Goal: Navigation & Orientation: Find specific page/section

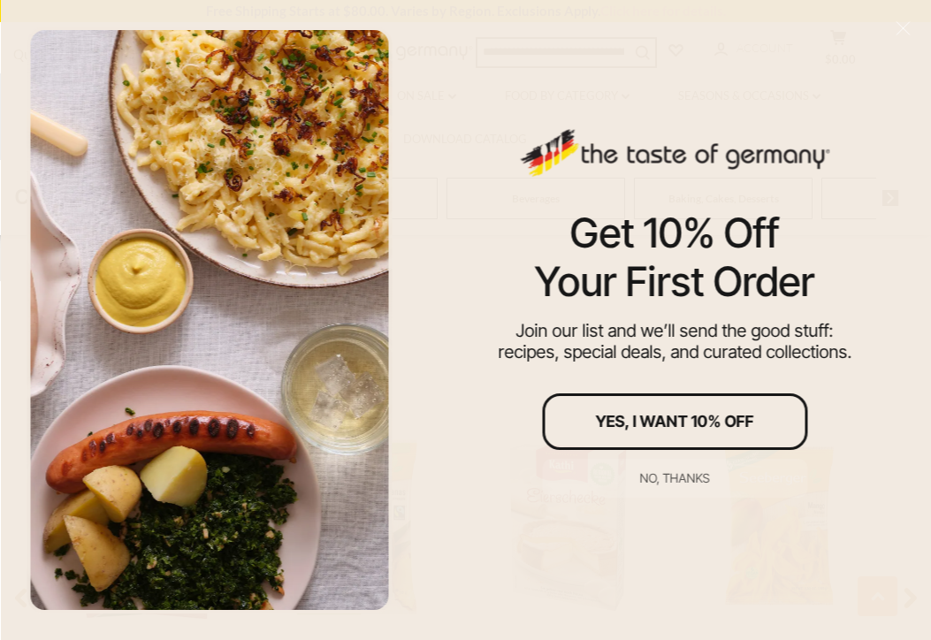
scroll to position [1042, 0]
click at [672, 469] on button "No, thanks" at bounding box center [674, 478] width 265 height 39
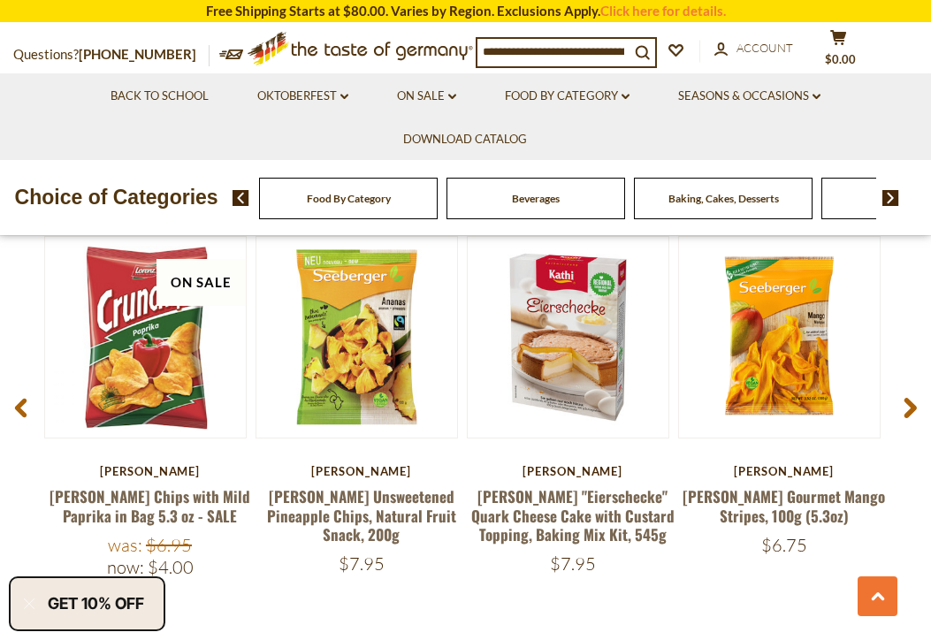
scroll to position [1231, 0]
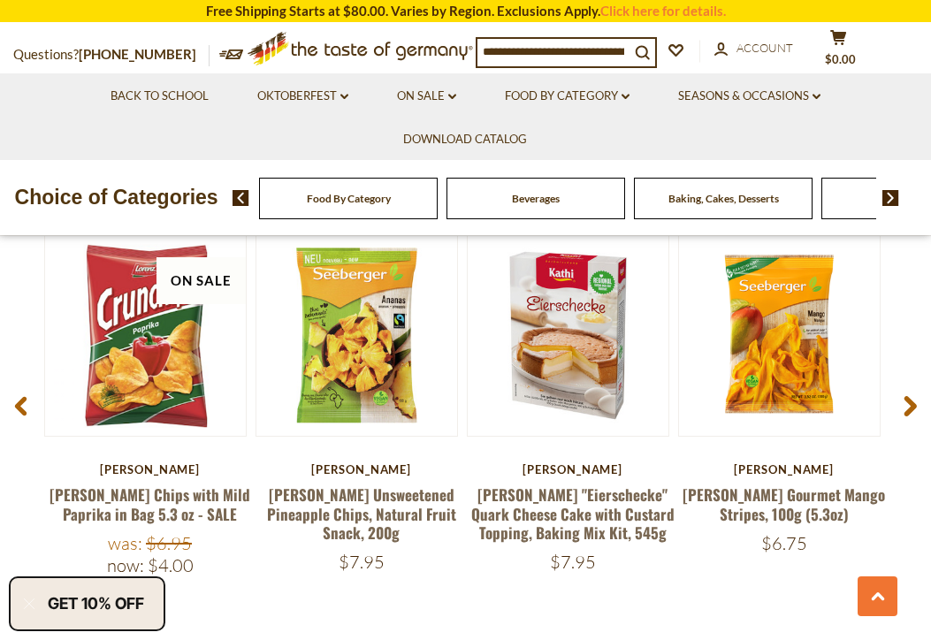
click at [894, 194] on img at bounding box center [890, 198] width 17 height 16
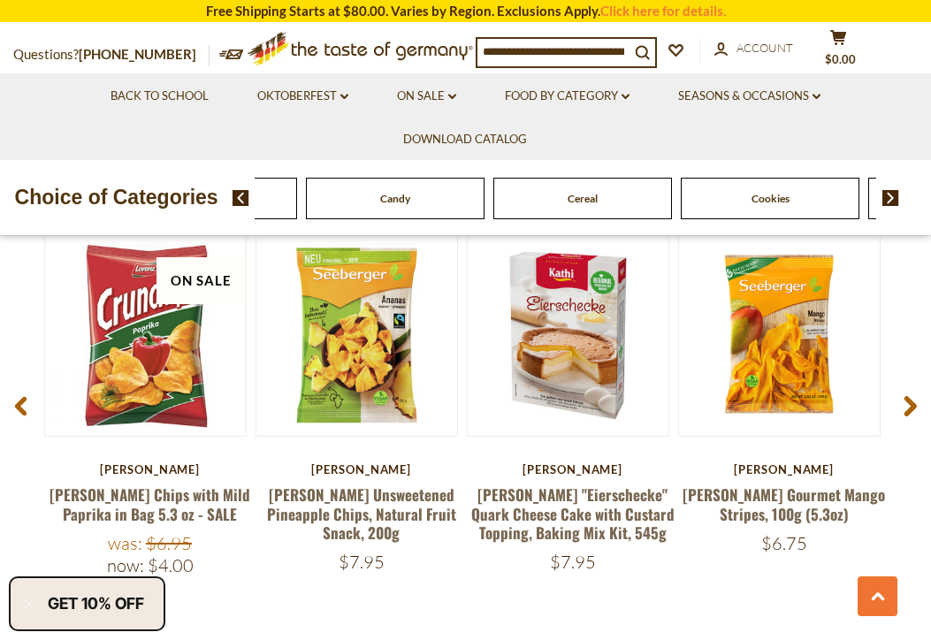
click at [894, 194] on img at bounding box center [890, 198] width 17 height 16
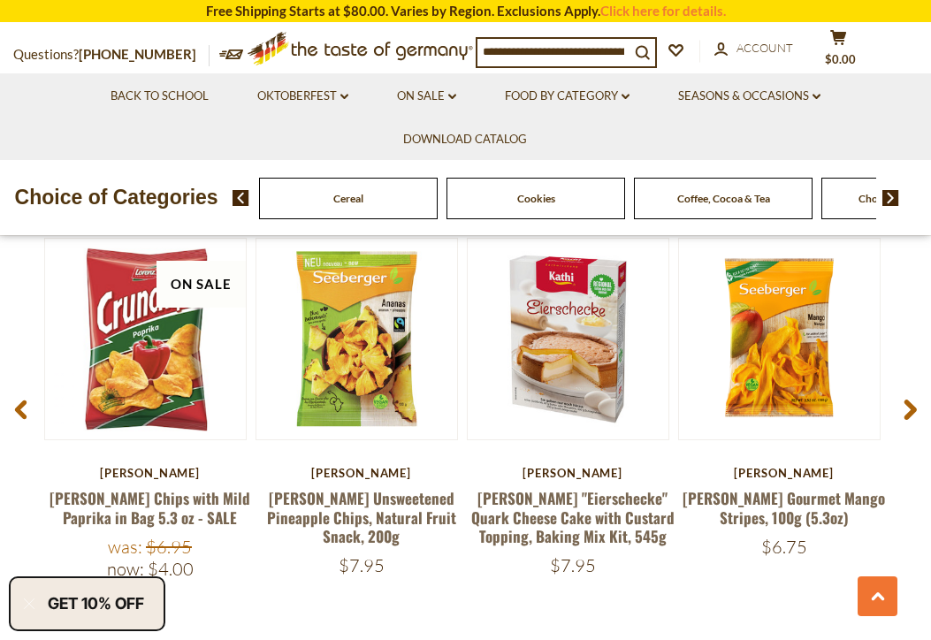
click at [894, 194] on img at bounding box center [890, 198] width 17 height 16
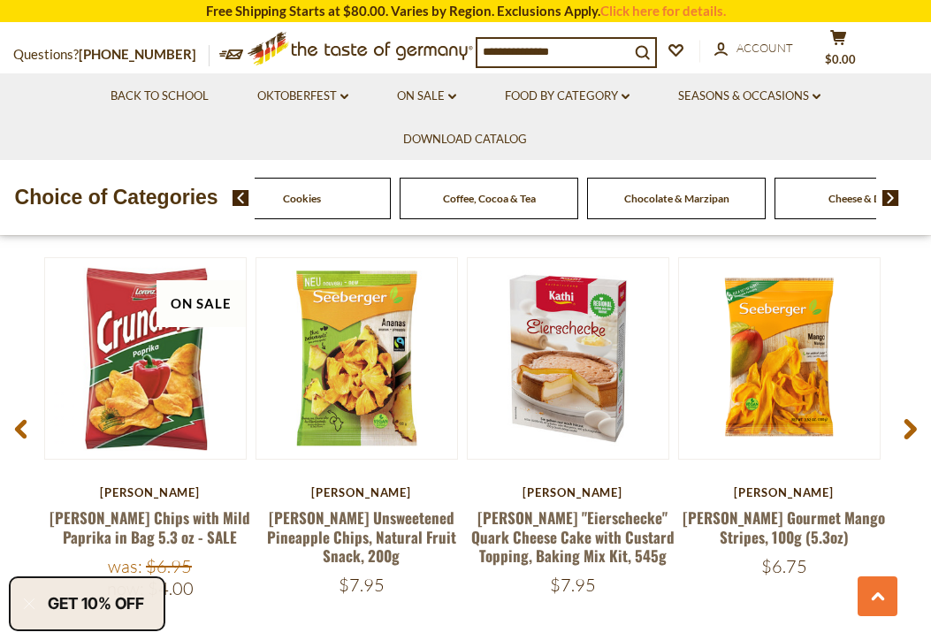
click at [894, 195] on img at bounding box center [890, 198] width 17 height 16
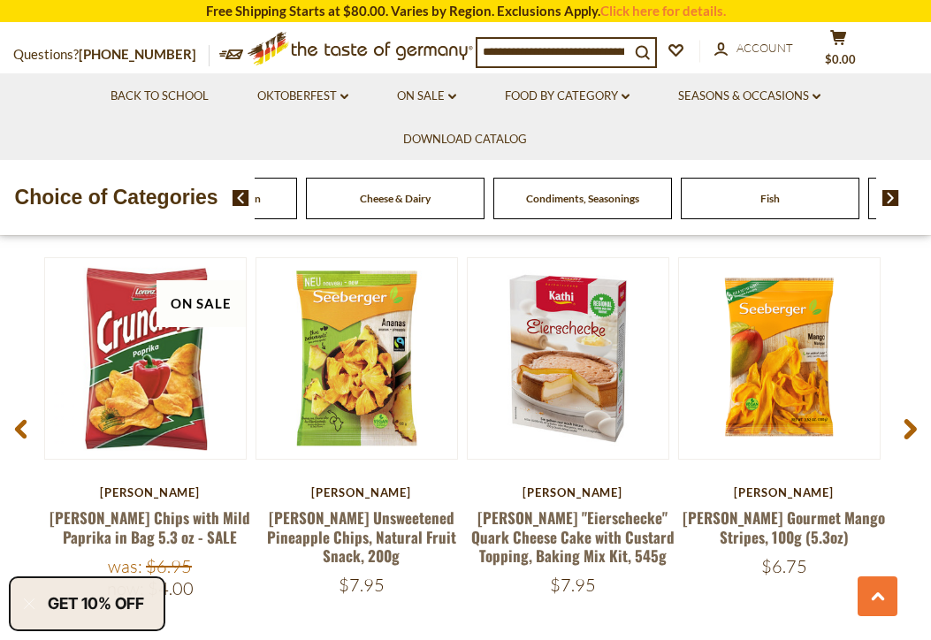
click at [894, 195] on img at bounding box center [890, 198] width 17 height 16
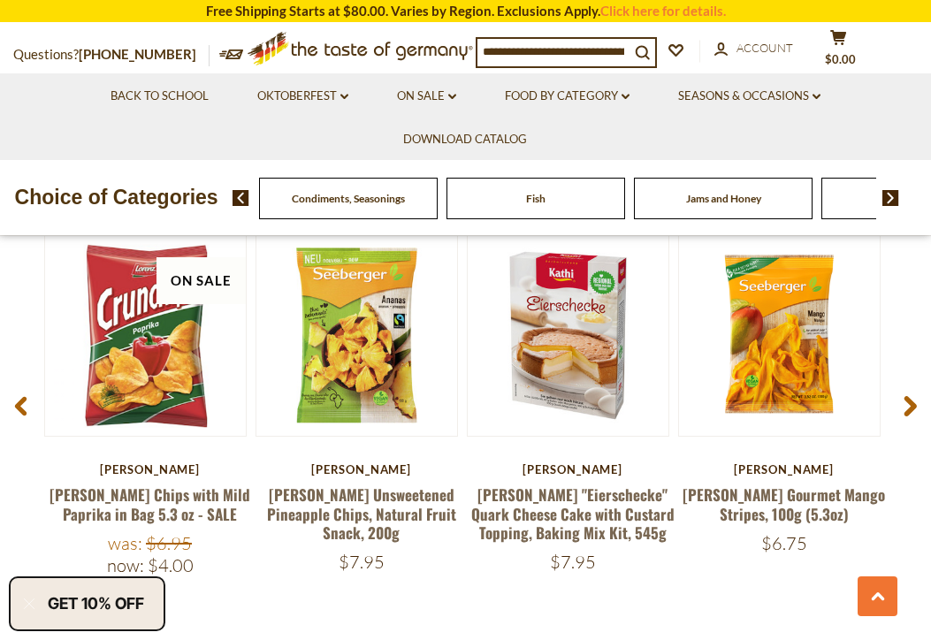
click at [894, 195] on img at bounding box center [890, 198] width 17 height 16
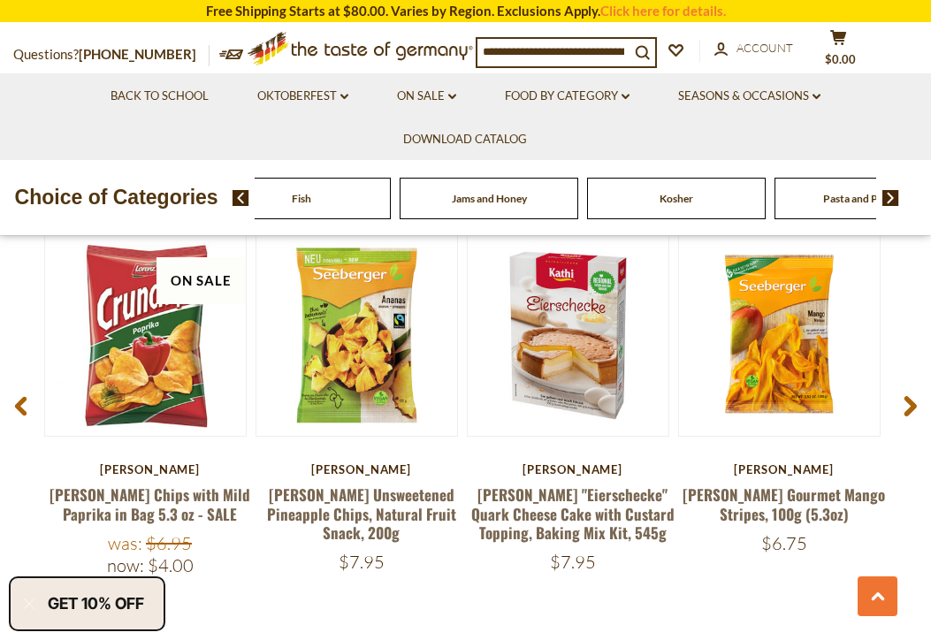
click at [894, 195] on img at bounding box center [890, 198] width 17 height 16
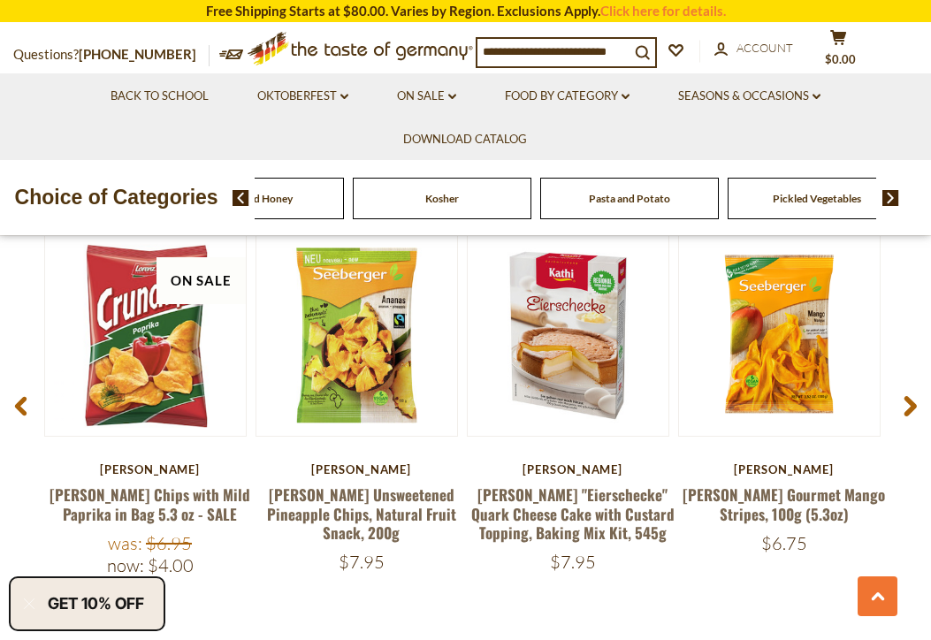
click at [894, 195] on img at bounding box center [890, 198] width 17 height 16
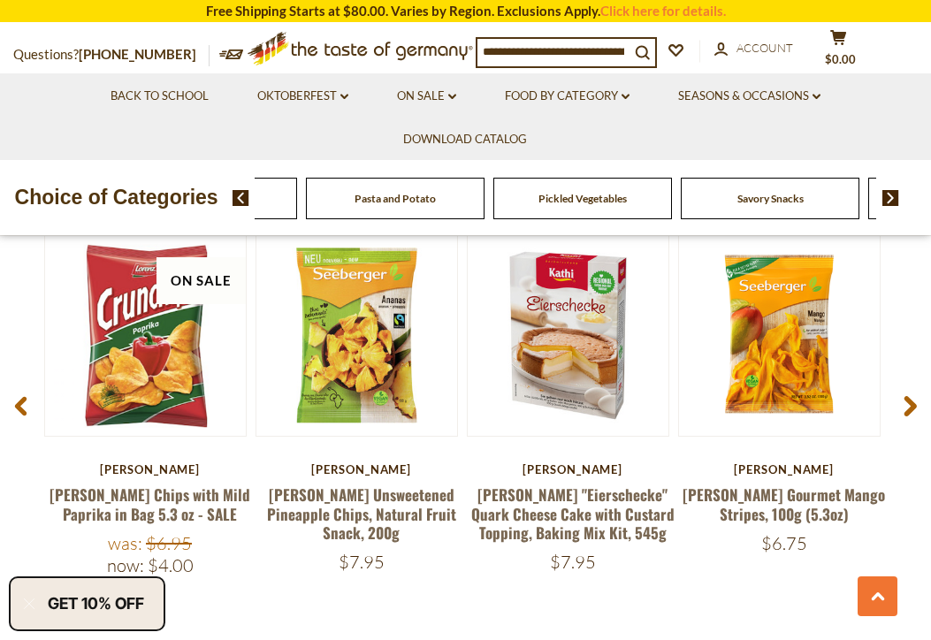
click at [894, 195] on img at bounding box center [890, 198] width 17 height 16
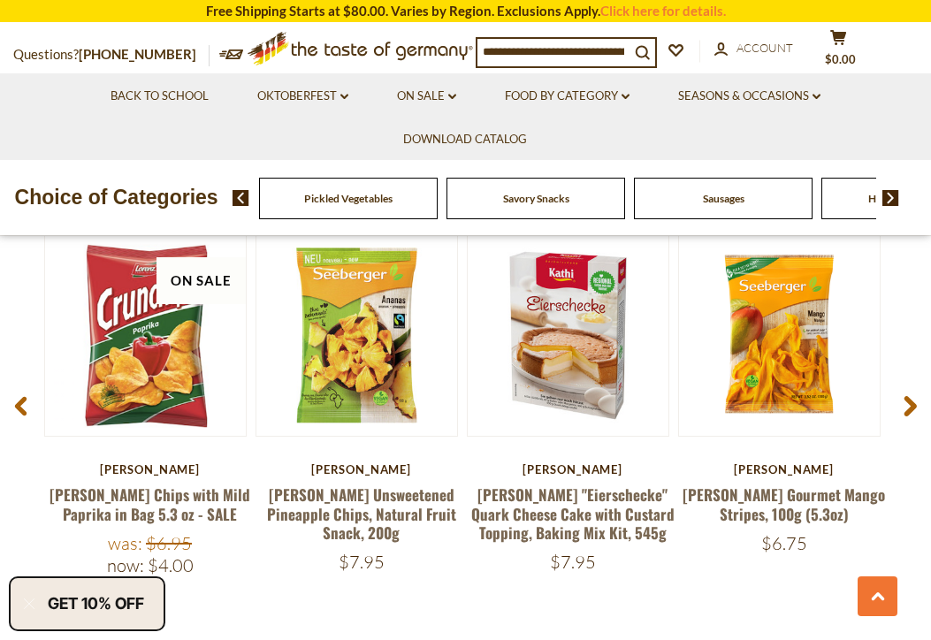
click at [894, 197] on img at bounding box center [890, 198] width 17 height 16
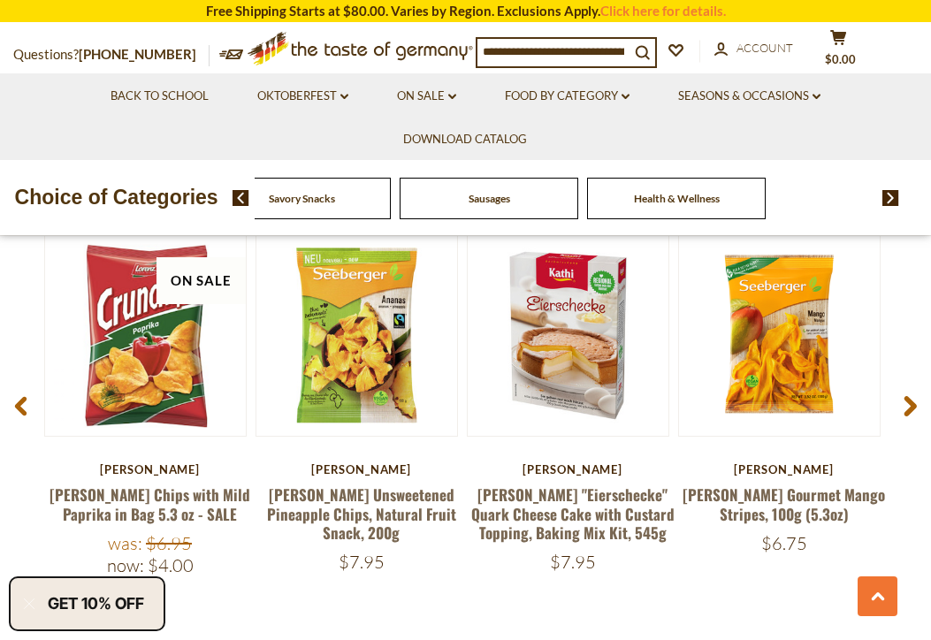
click at [894, 197] on img at bounding box center [890, 198] width 17 height 16
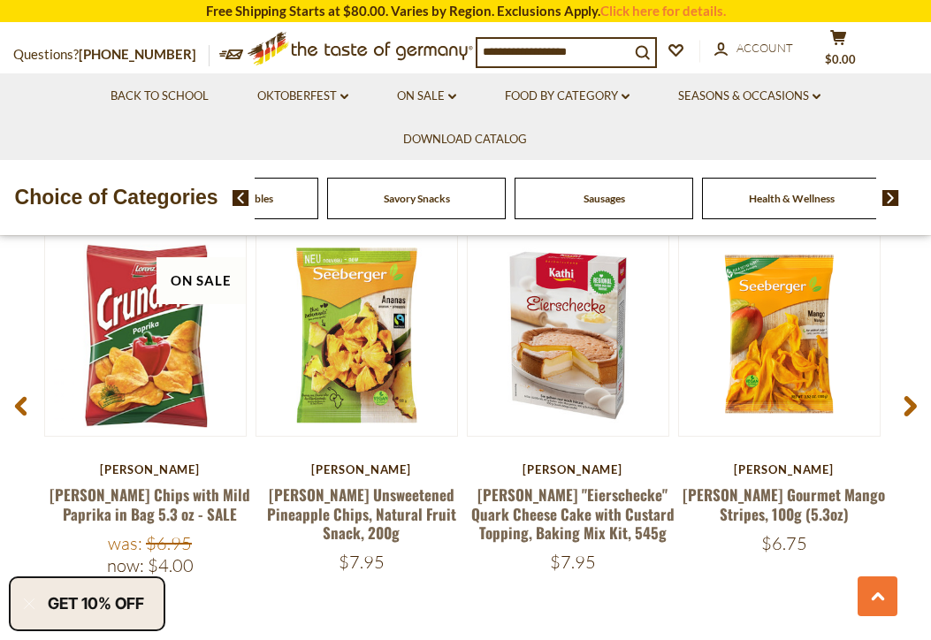
click at [606, 202] on span "Sausages" at bounding box center [604, 198] width 42 height 13
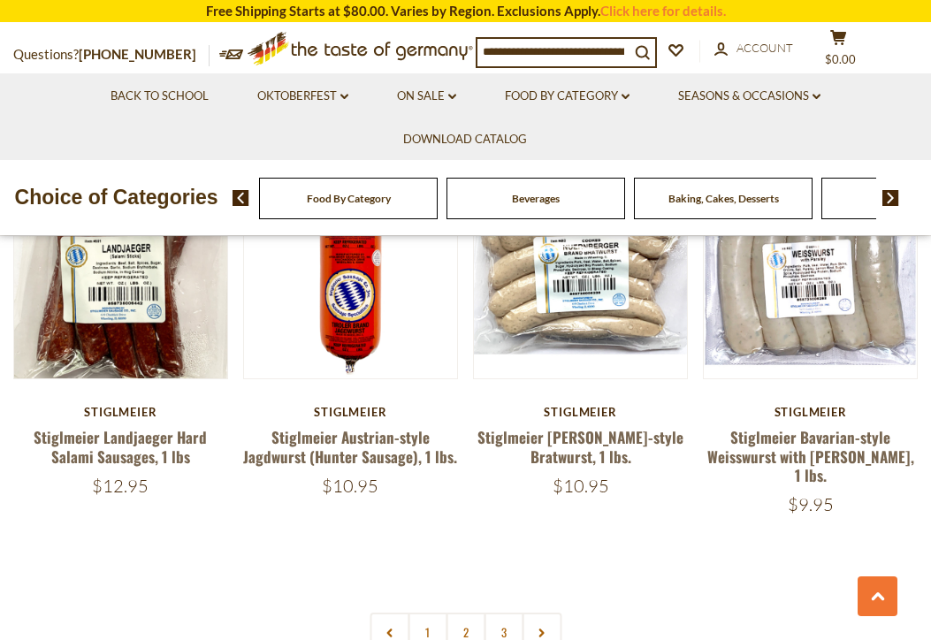
scroll to position [3879, 0]
click at [466, 612] on link "2" at bounding box center [465, 632] width 40 height 40
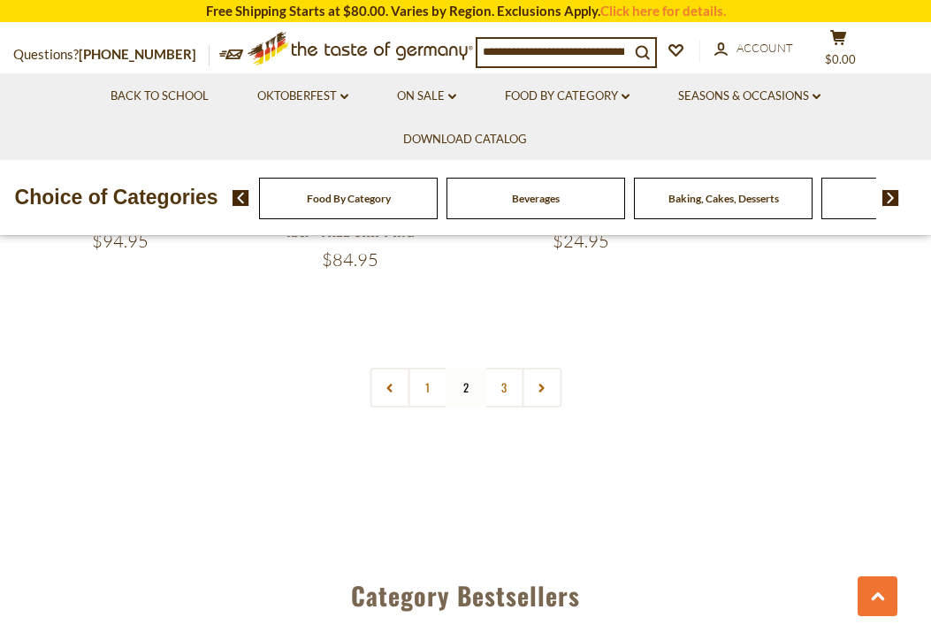
scroll to position [4039, 0]
click at [502, 367] on link "3" at bounding box center [503, 387] width 40 height 40
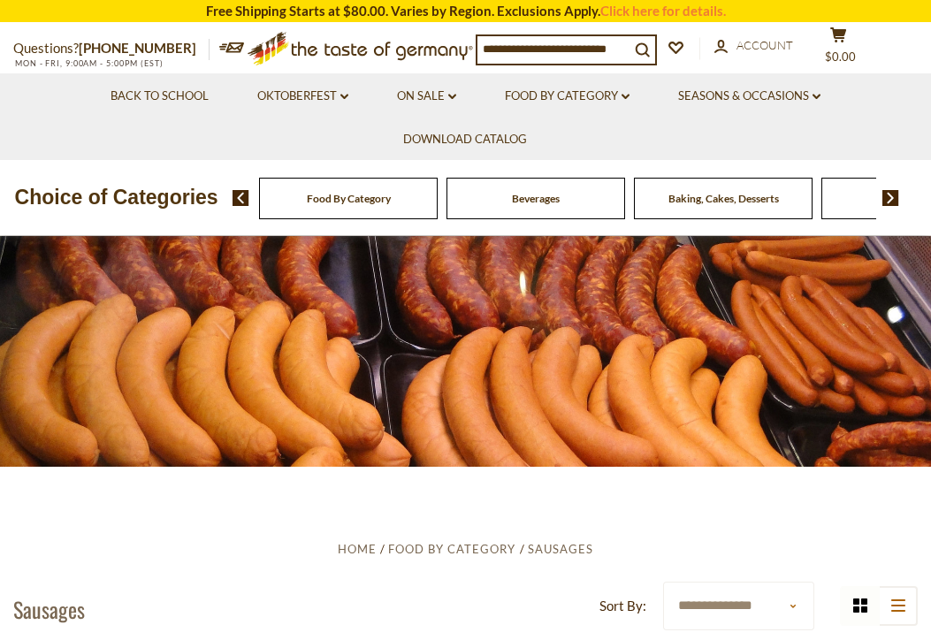
scroll to position [0, 0]
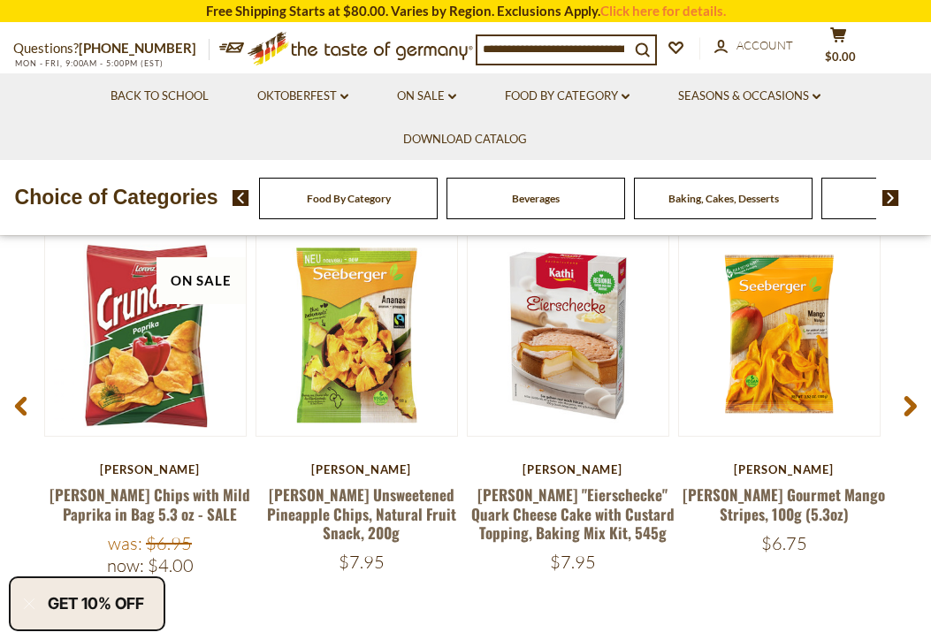
click at [346, 192] on span "Food By Category" at bounding box center [349, 198] width 84 height 13
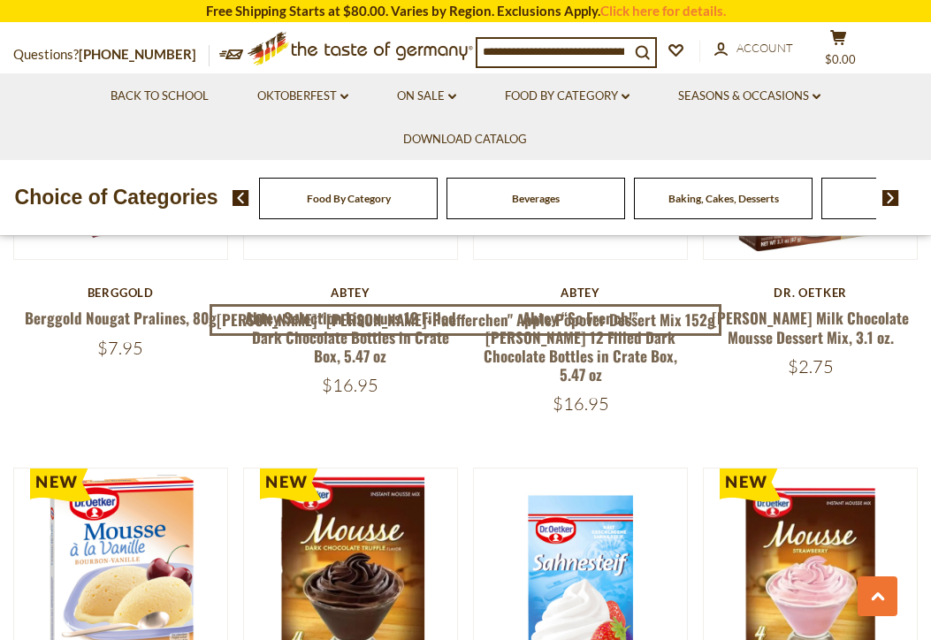
scroll to position [1175, 0]
